Goal: Transaction & Acquisition: Book appointment/travel/reservation

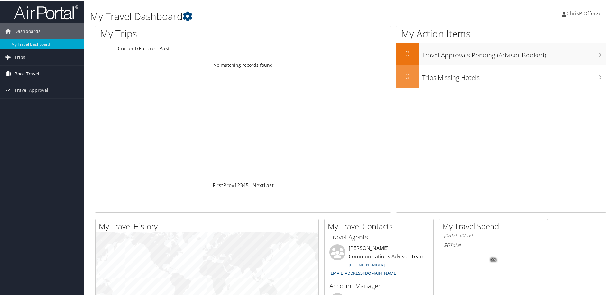
click at [28, 74] on span "Book Travel" at bounding box center [26, 73] width 25 height 16
click at [38, 106] on link "Book/Manage Online Trips" at bounding box center [42, 106] width 84 height 10
click at [592, 13] on span "ChrisP Offerzen" at bounding box center [585, 12] width 38 height 7
click at [539, 101] on link "Sign Out" at bounding box center [567, 104] width 72 height 11
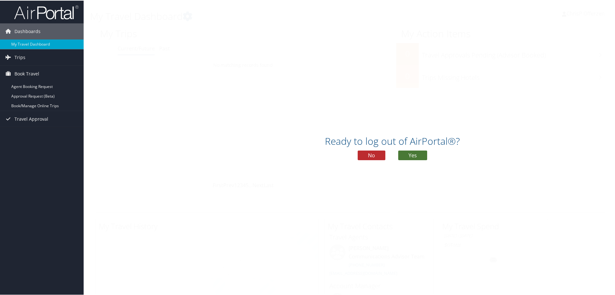
click at [410, 156] on button "Yes" at bounding box center [412, 155] width 29 height 10
